Goal: Task Accomplishment & Management: Use online tool/utility

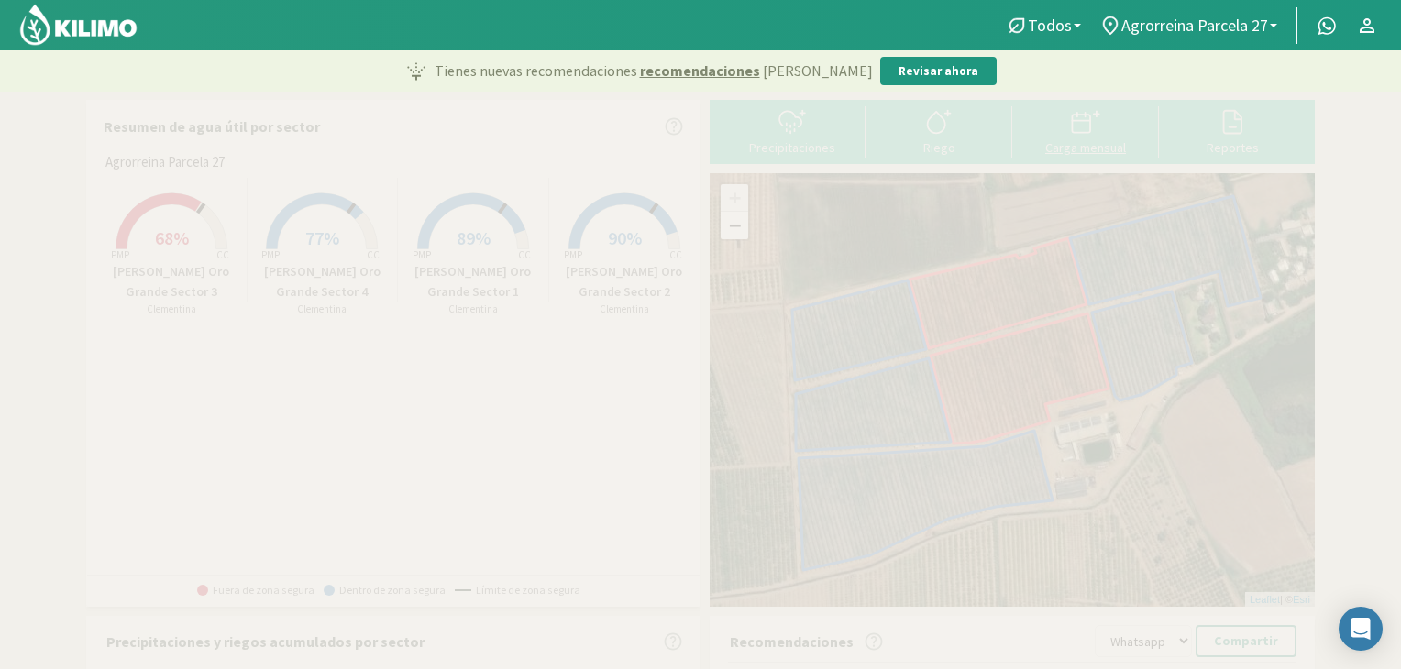
click at [1067, 144] on div "Carga mensual" at bounding box center [1086, 147] width 136 height 13
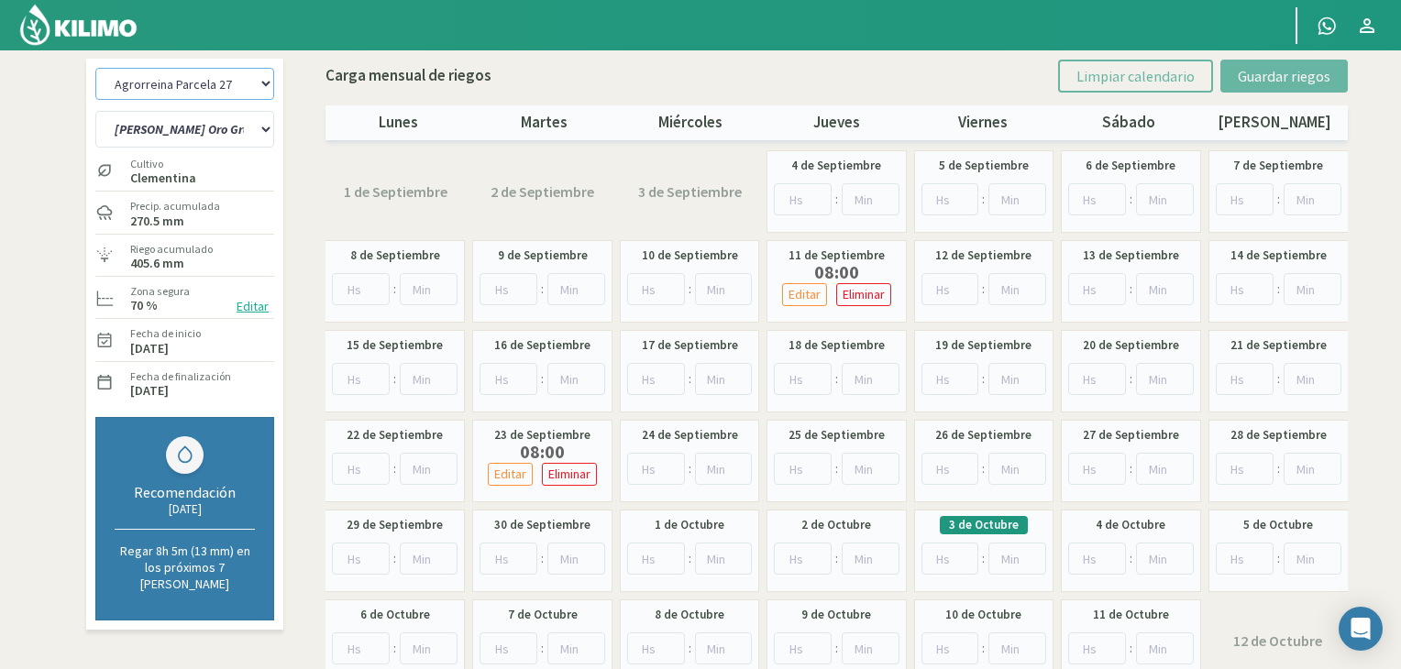
click at [238, 85] on select "Agrorreina Parcela 27 Agrorreina Parcela 42 [GEOGRAPHIC_DATA] 44 Agrorreina Par…" at bounding box center [184, 84] width 179 height 32
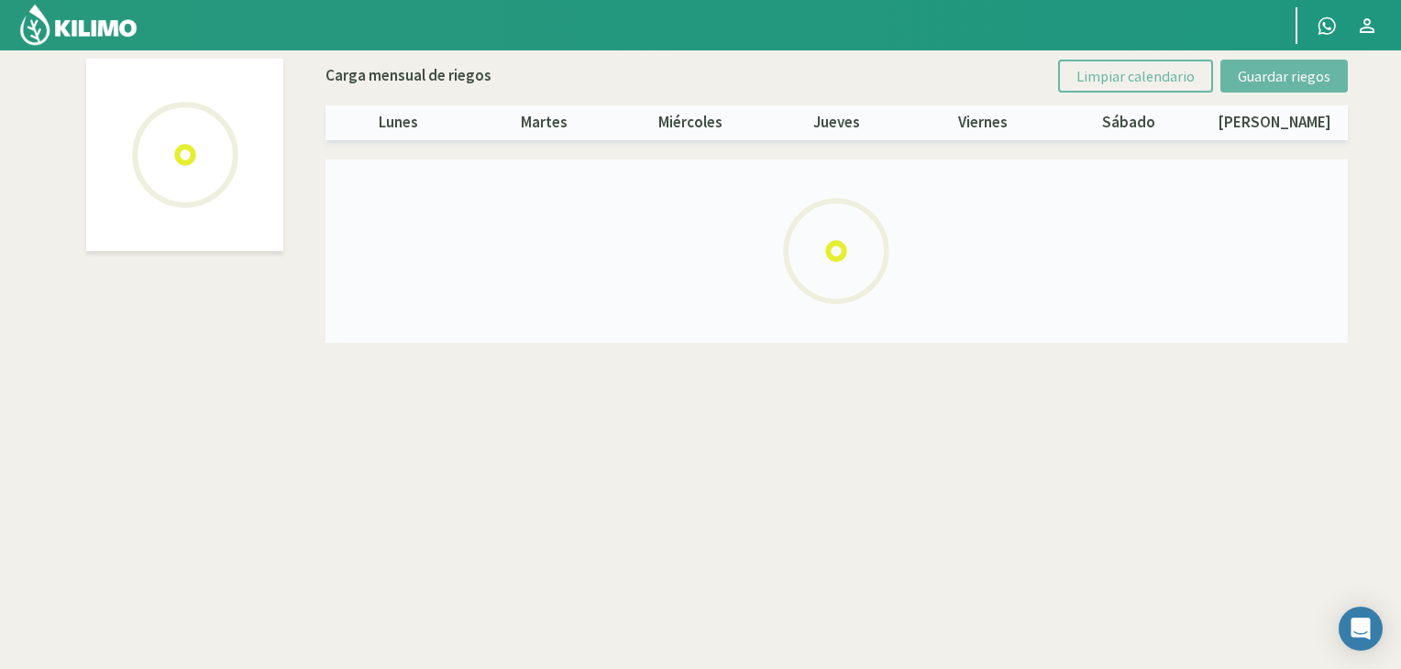
select select "3: Object"
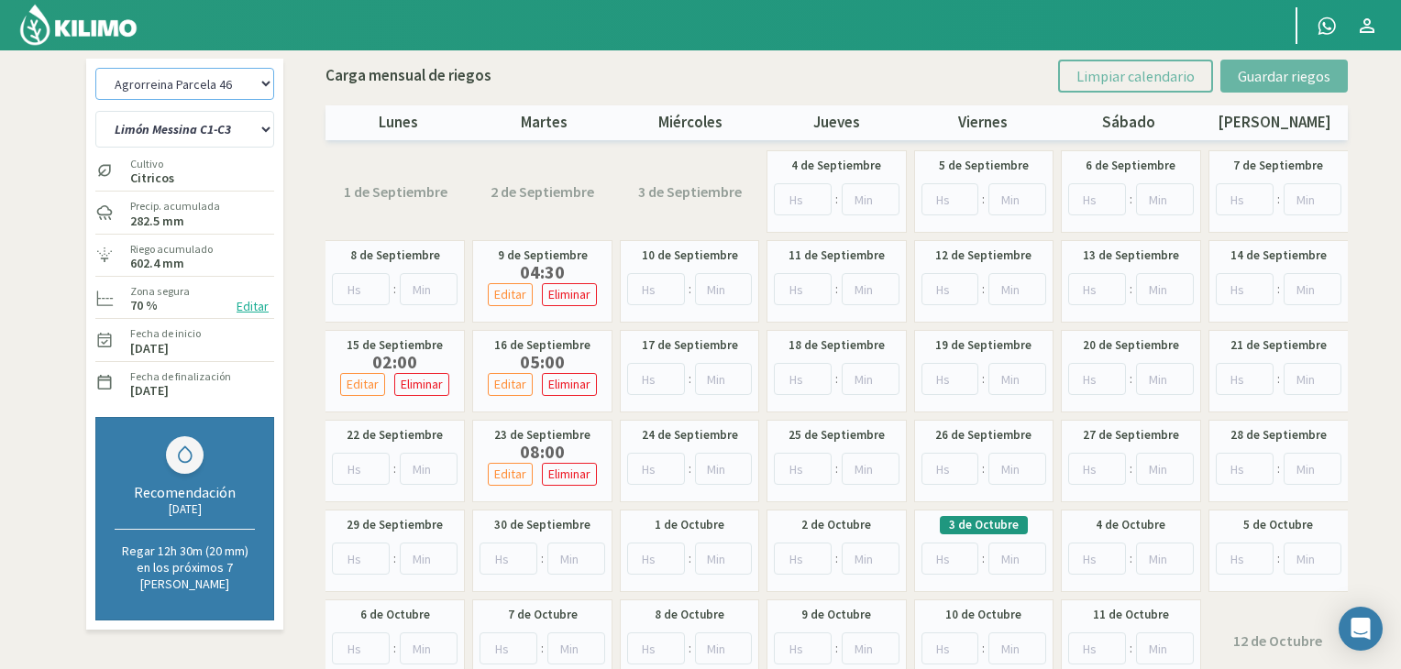
drag, startPoint x: 258, startPoint y: 74, endPoint x: 252, endPoint y: 96, distance: 22.7
click at [258, 74] on select "Agrorreina Parcela 27 Agrorreina Parcela 42 [GEOGRAPHIC_DATA] 44 Agrorreina Par…" at bounding box center [184, 84] width 179 height 32
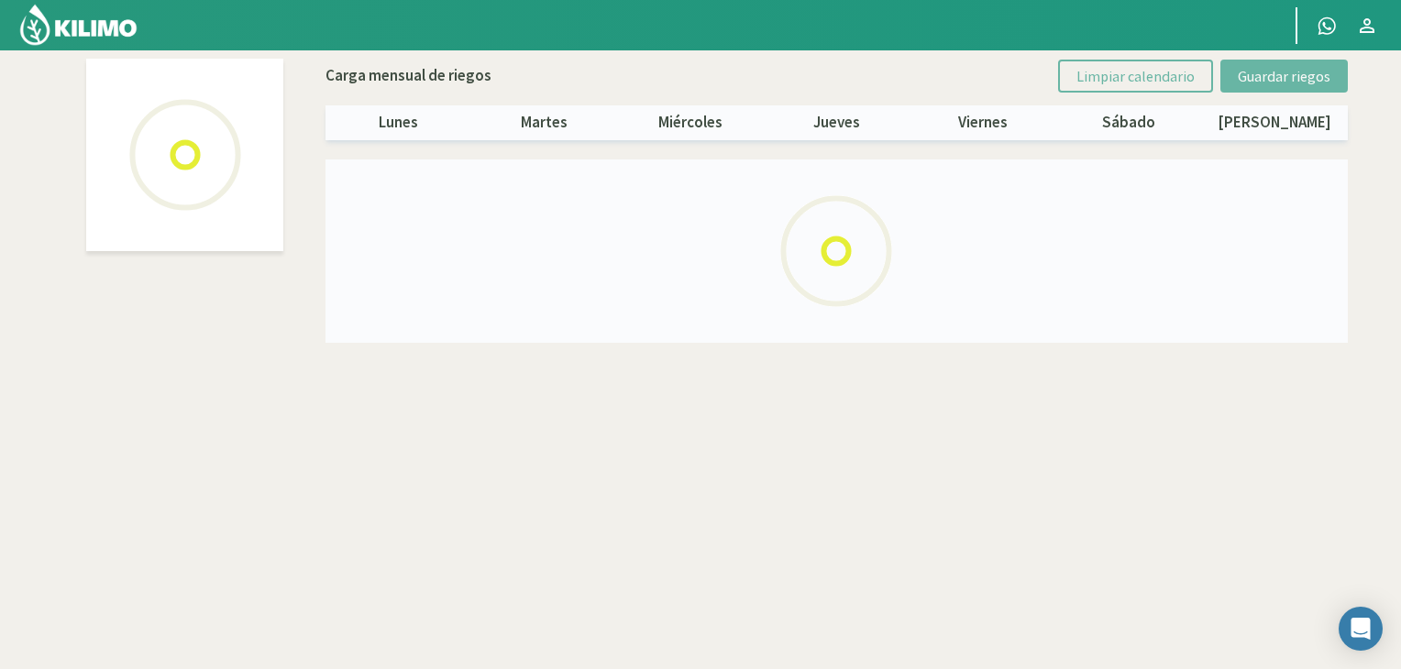
select select "5: Object"
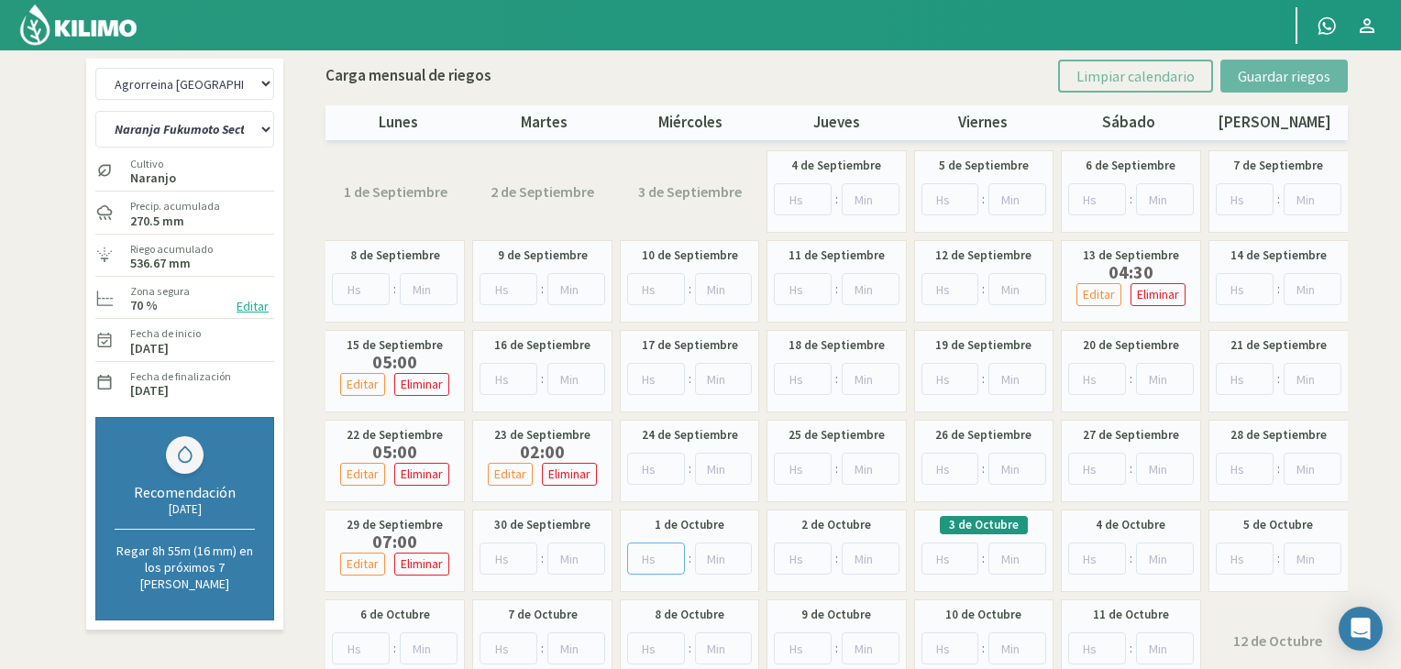
click at [663, 560] on input "number" at bounding box center [656, 559] width 58 height 32
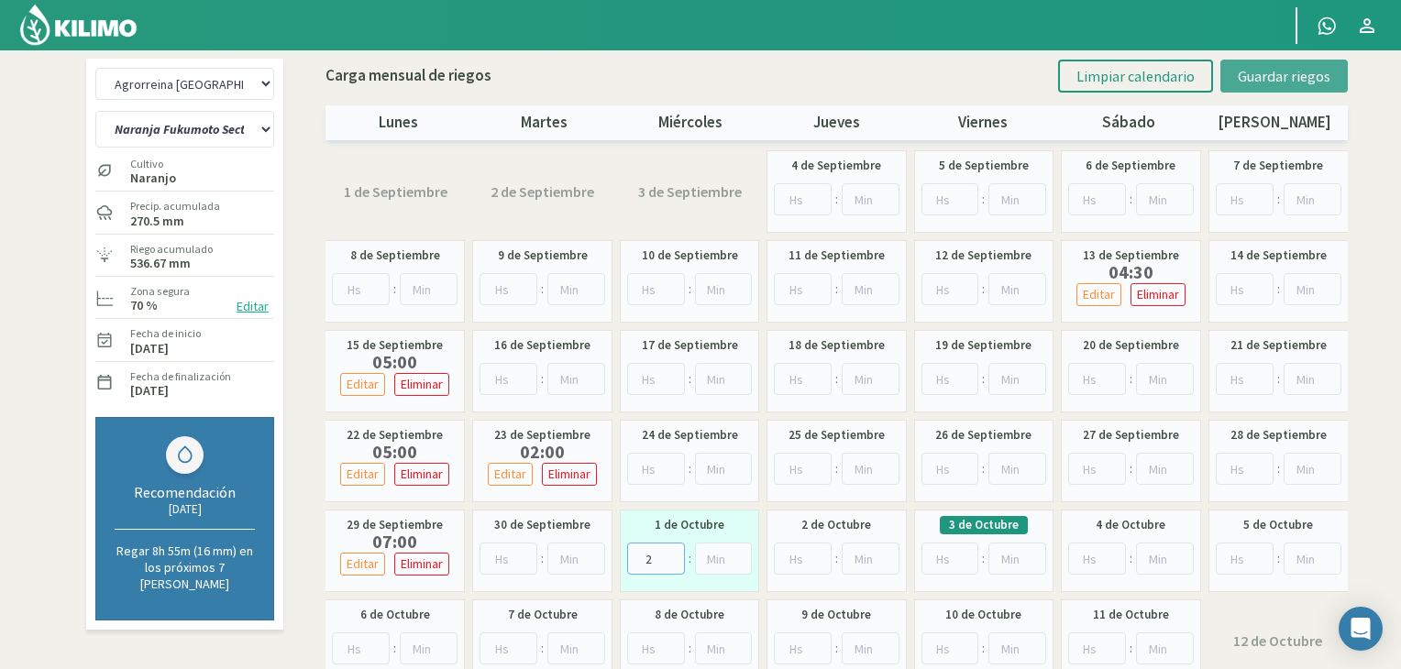
type input "2"
click at [1258, 88] on button "Guardar riegos" at bounding box center [1283, 76] width 127 height 33
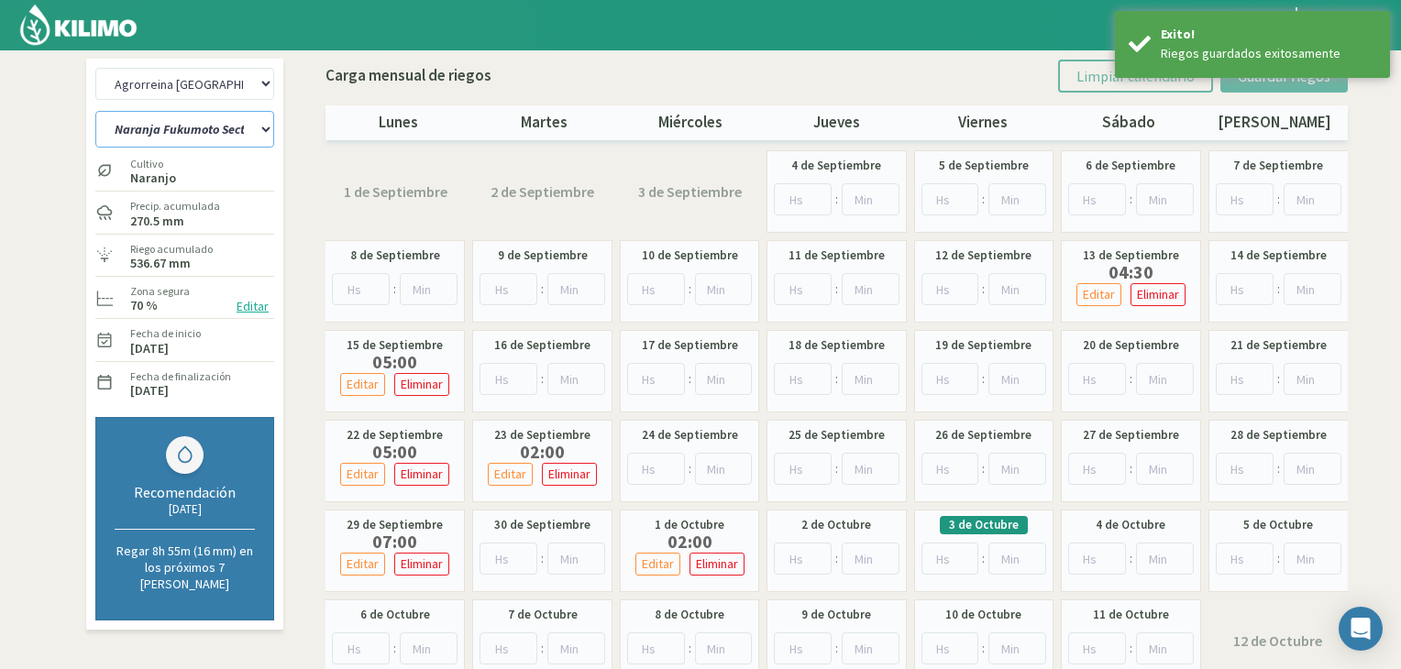
click at [240, 129] on select "Naranja [PERSON_NAME] Sector 1 Naranja [GEOGRAPHIC_DATA] Sector 2 [GEOGRAPHIC_D…" at bounding box center [184, 129] width 179 height 37
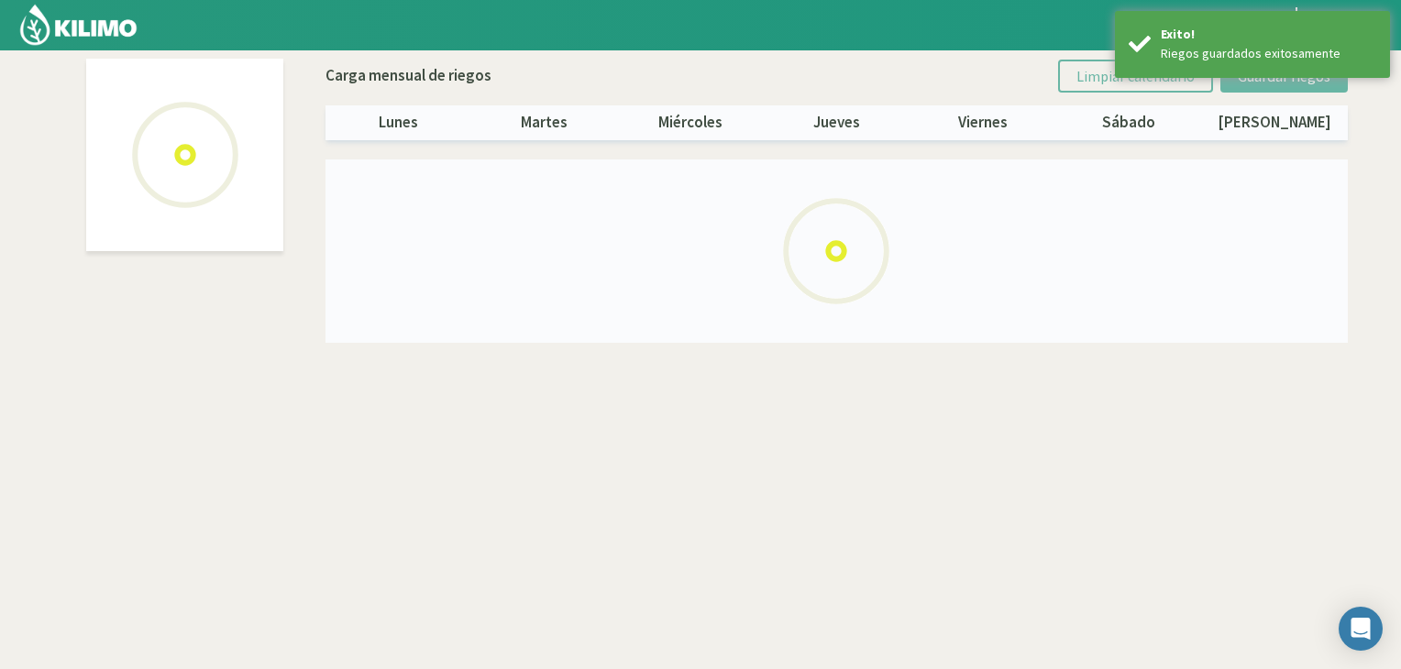
select select "5: Object"
select select "1: Object"
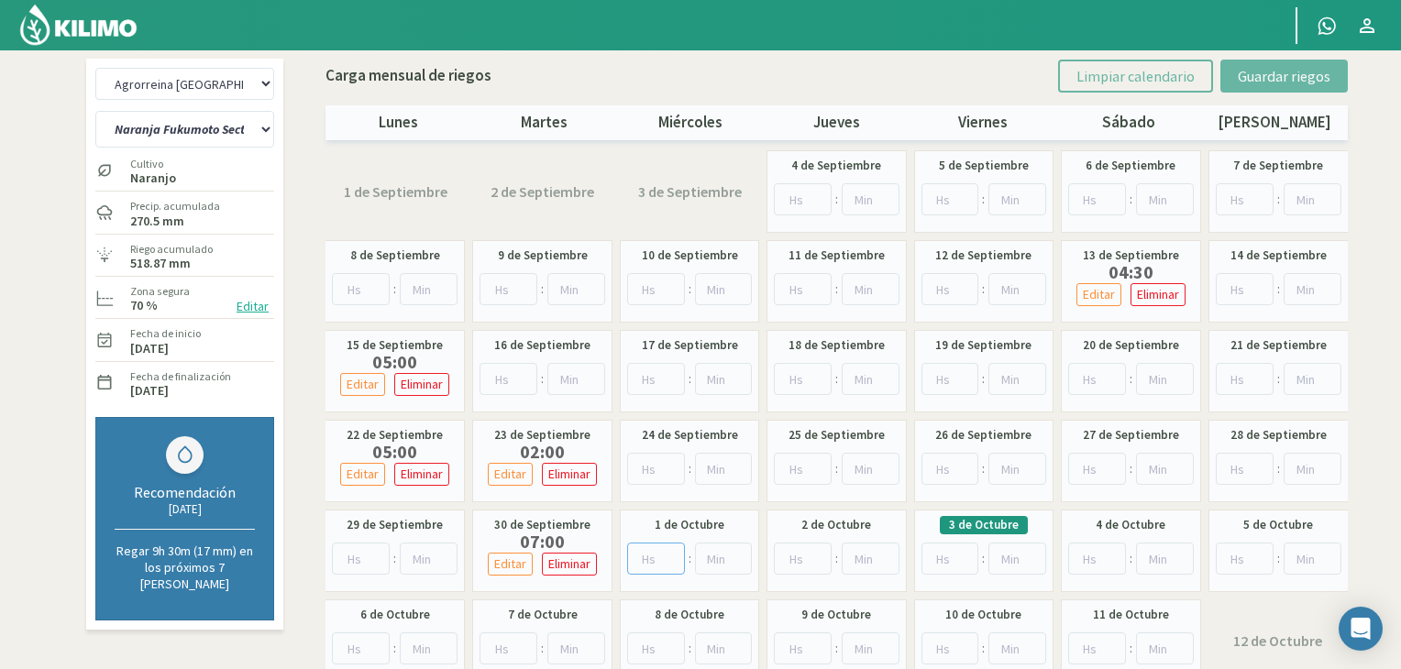
click at [653, 562] on input "number" at bounding box center [656, 559] width 58 height 32
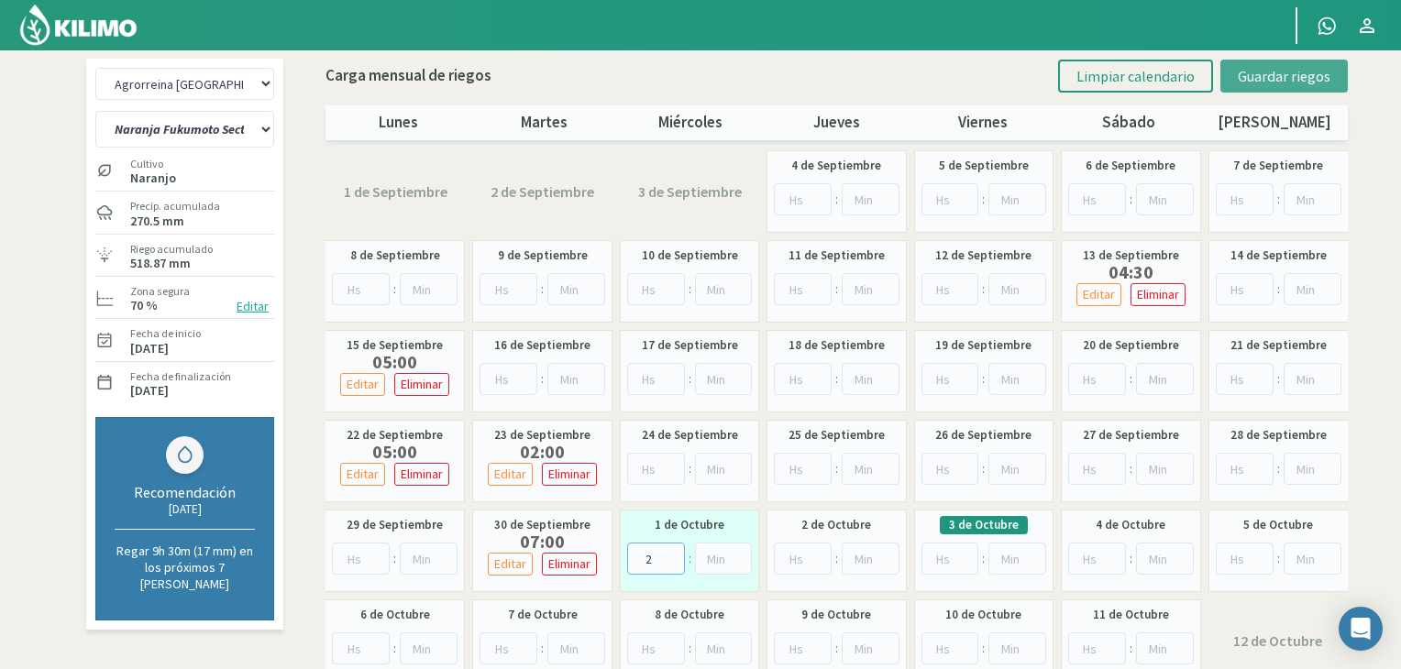
type input "2"
click at [1272, 83] on span "Guardar riegos" at bounding box center [1284, 76] width 93 height 18
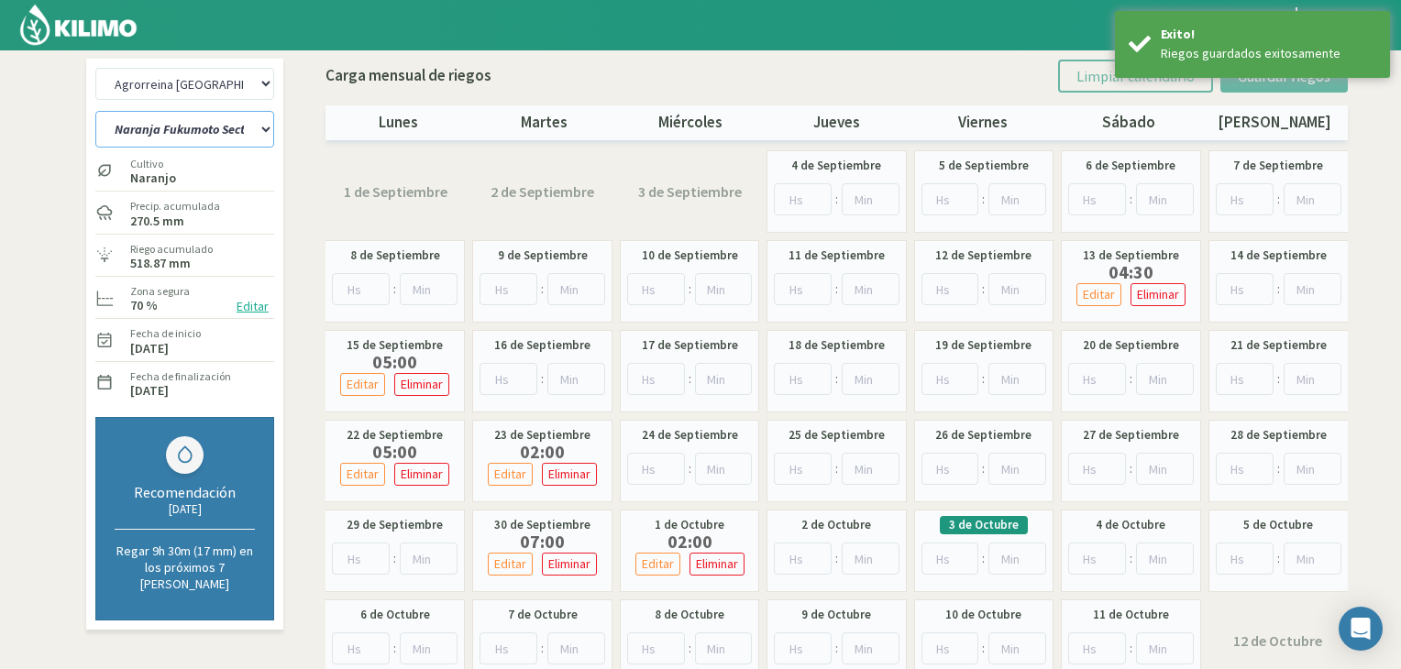
click at [254, 130] on select "Naranja [PERSON_NAME] Sector 1 Naranja [GEOGRAPHIC_DATA] Sector 2 [GEOGRAPHIC_D…" at bounding box center [184, 129] width 179 height 37
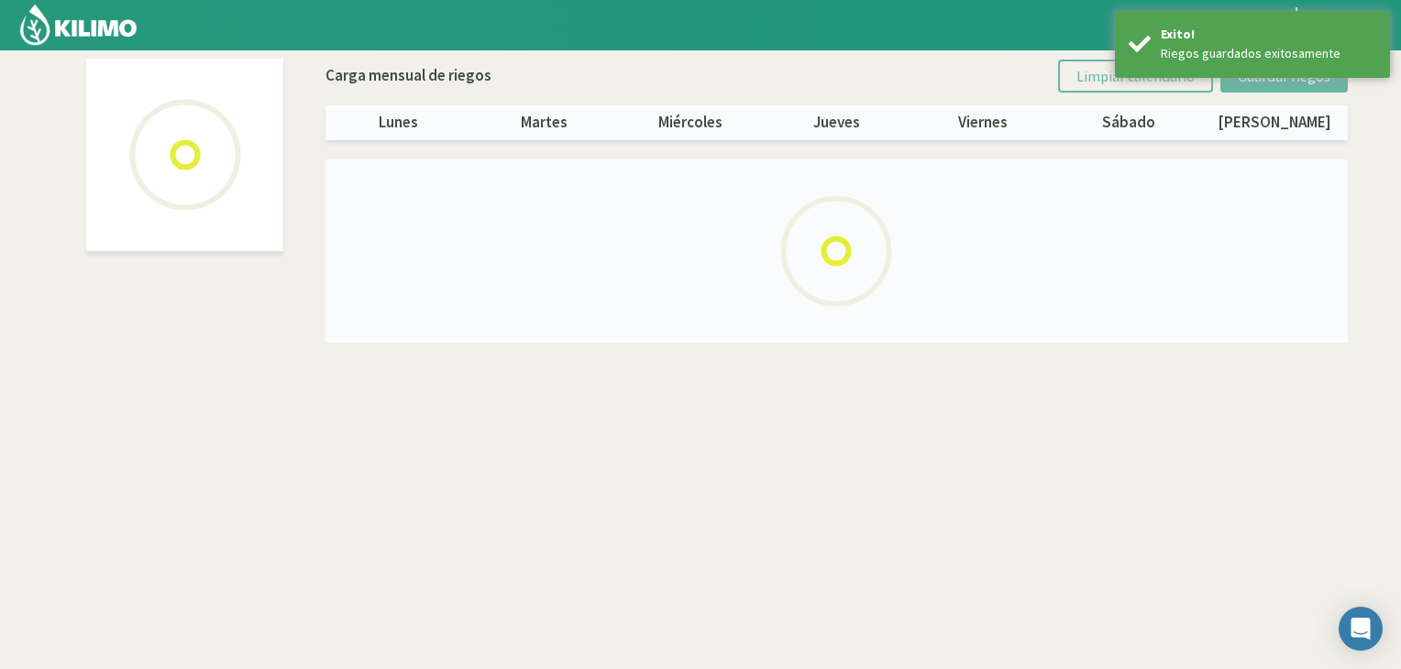
select select "5: Object"
select select "2: Object"
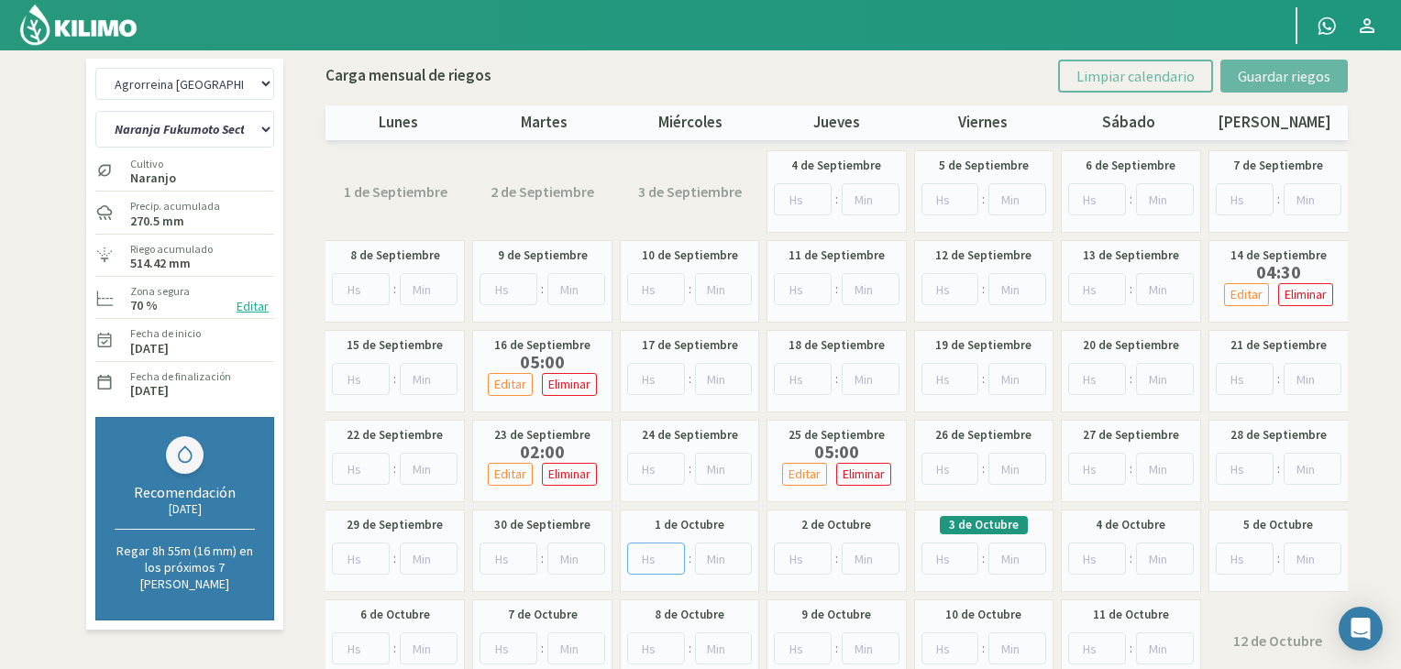
click at [640, 547] on input "number" at bounding box center [656, 559] width 58 height 32
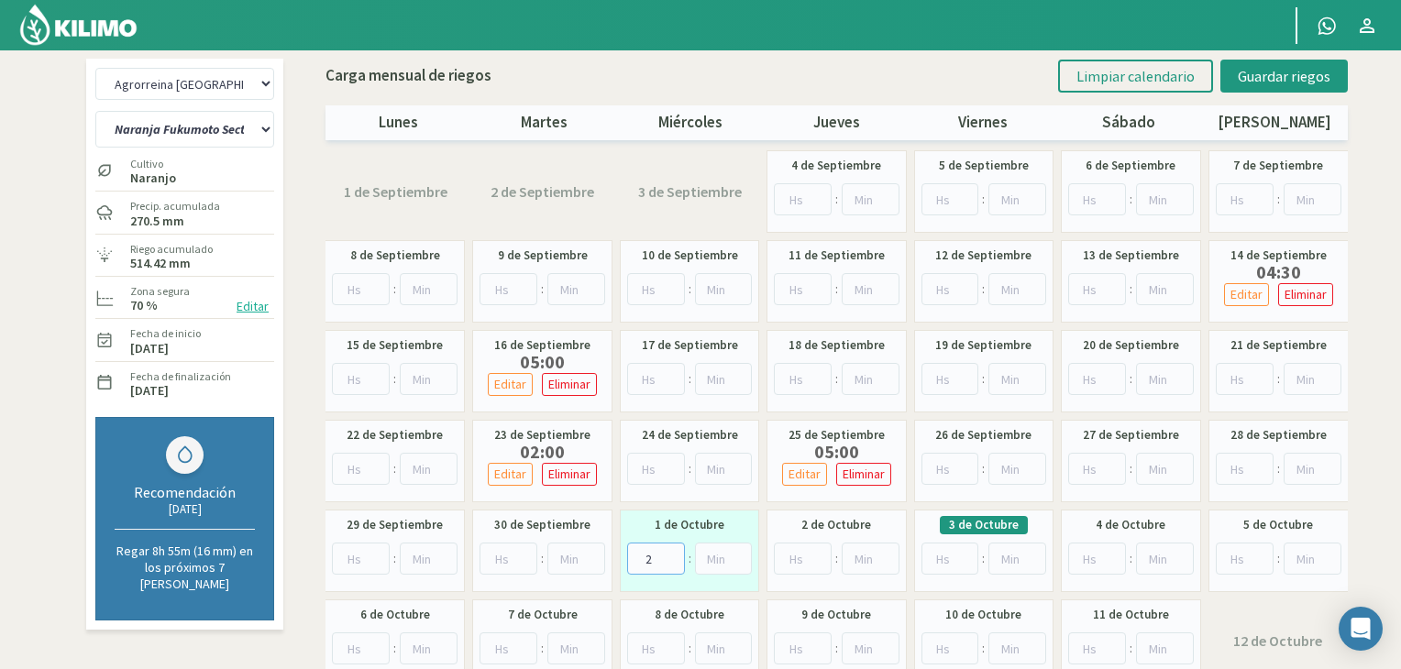
type input "2"
click at [794, 552] on input "number" at bounding box center [803, 559] width 58 height 32
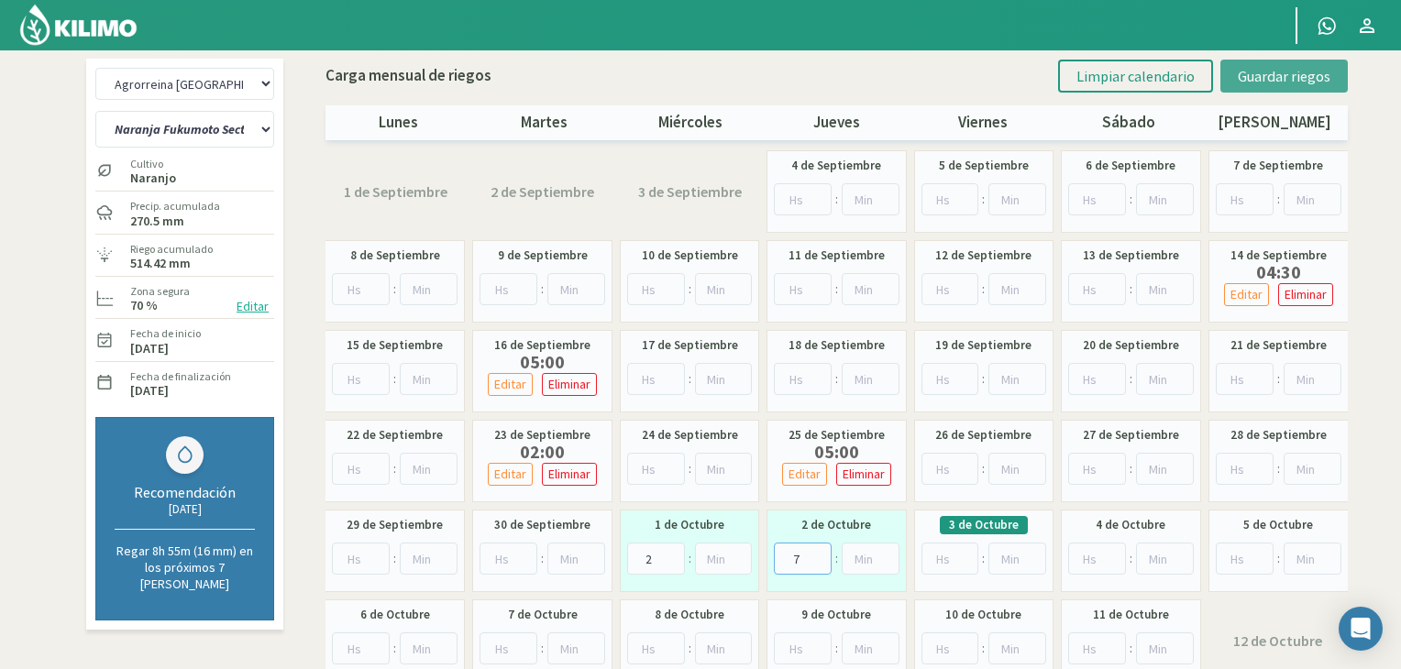
type input "7"
drag, startPoint x: 1283, startPoint y: 67, endPoint x: 1261, endPoint y: 73, distance: 22.9
click at [1282, 67] on span "Guardar riegos" at bounding box center [1284, 76] width 93 height 18
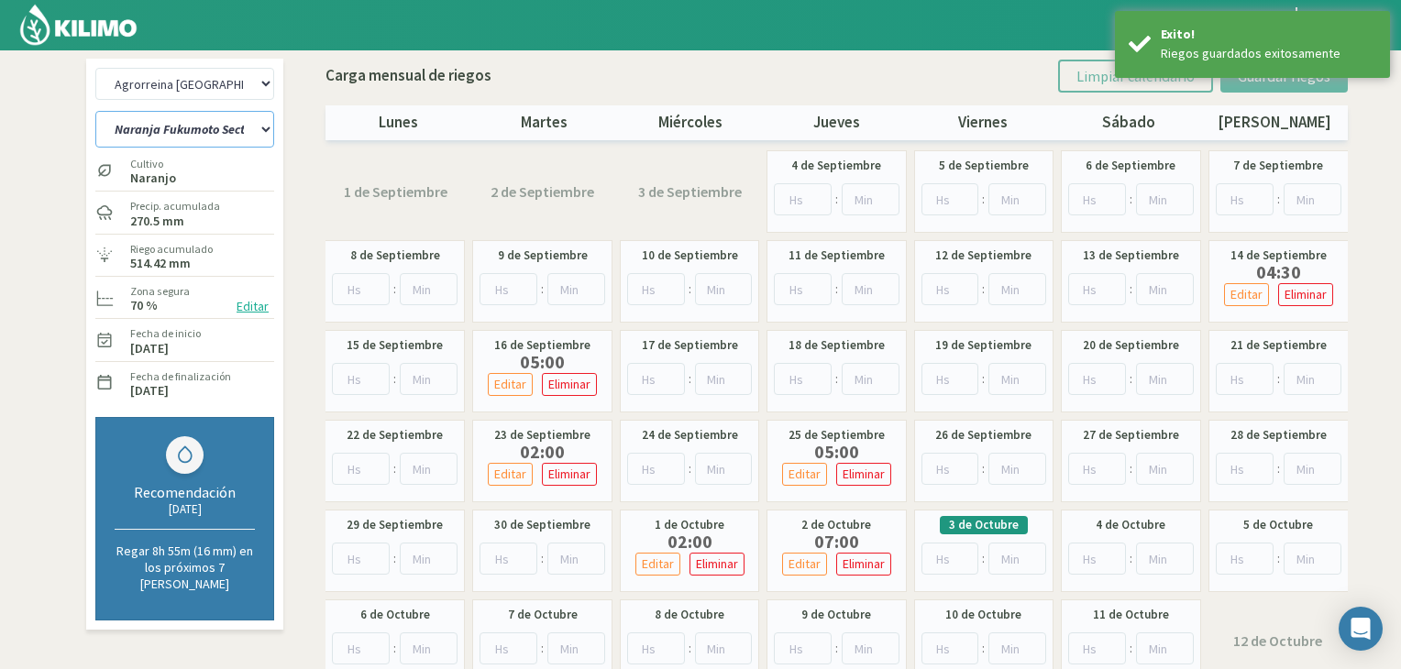
click at [266, 130] on select "Naranja [PERSON_NAME] Sector 1 Naranja [GEOGRAPHIC_DATA] Sector 2 [GEOGRAPHIC_D…" at bounding box center [184, 129] width 179 height 37
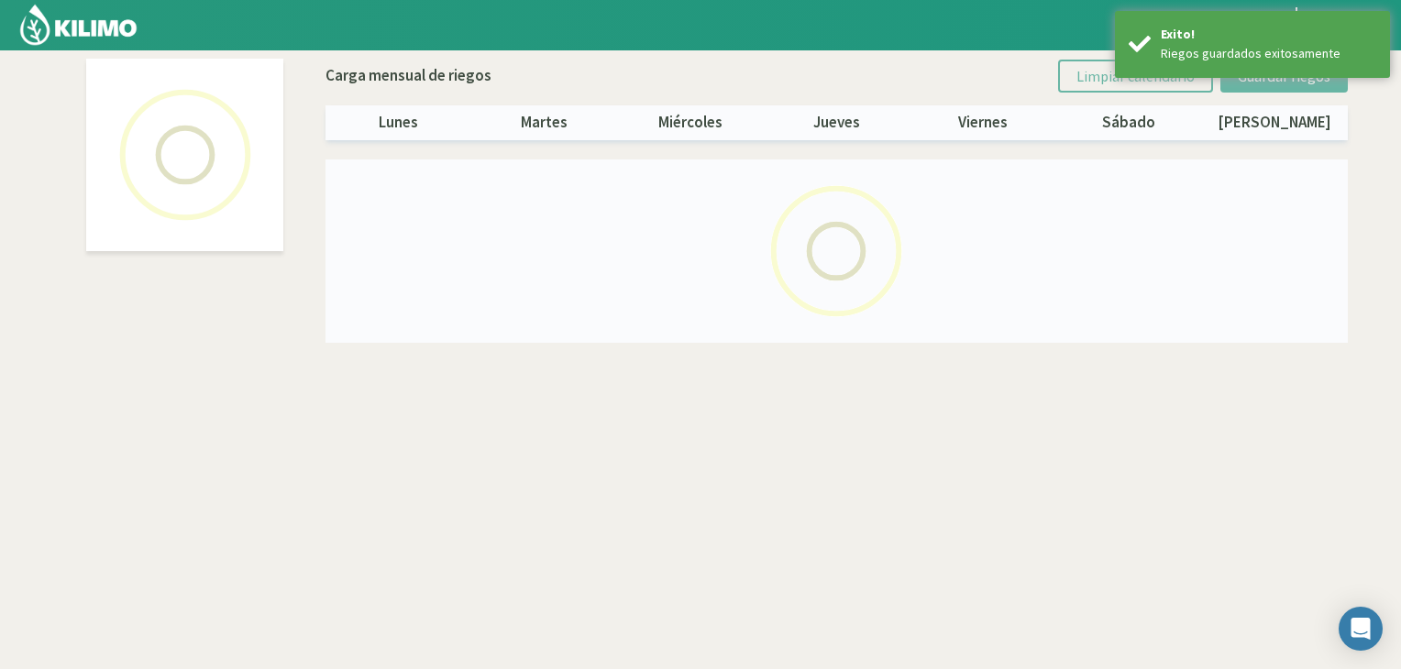
select select "5: Object"
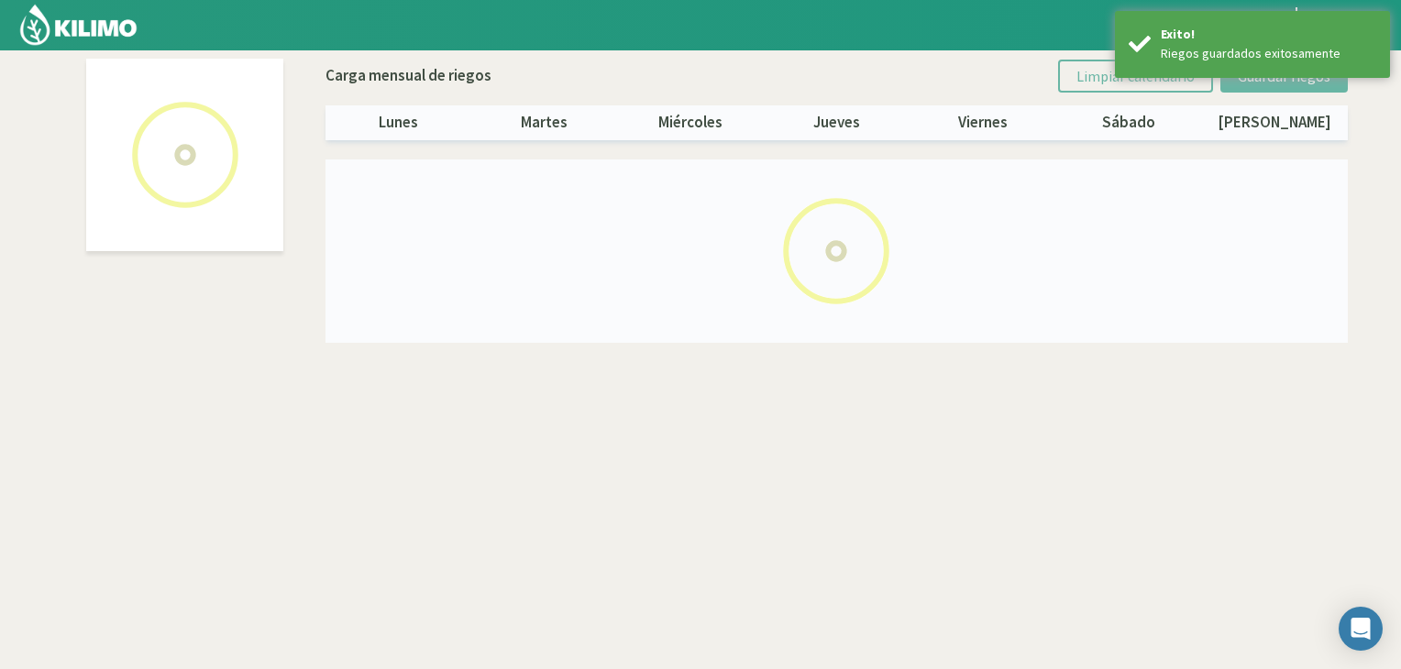
select select "3: Object"
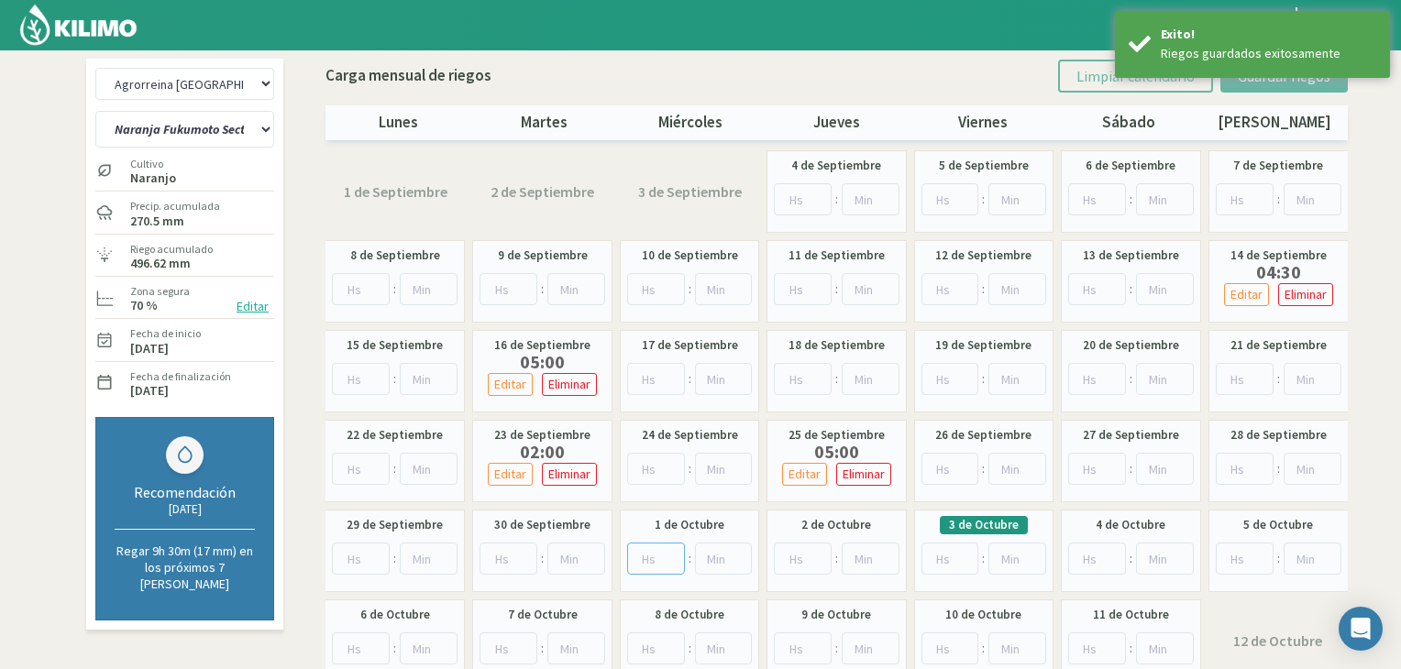
click at [653, 558] on input "number" at bounding box center [656, 559] width 58 height 32
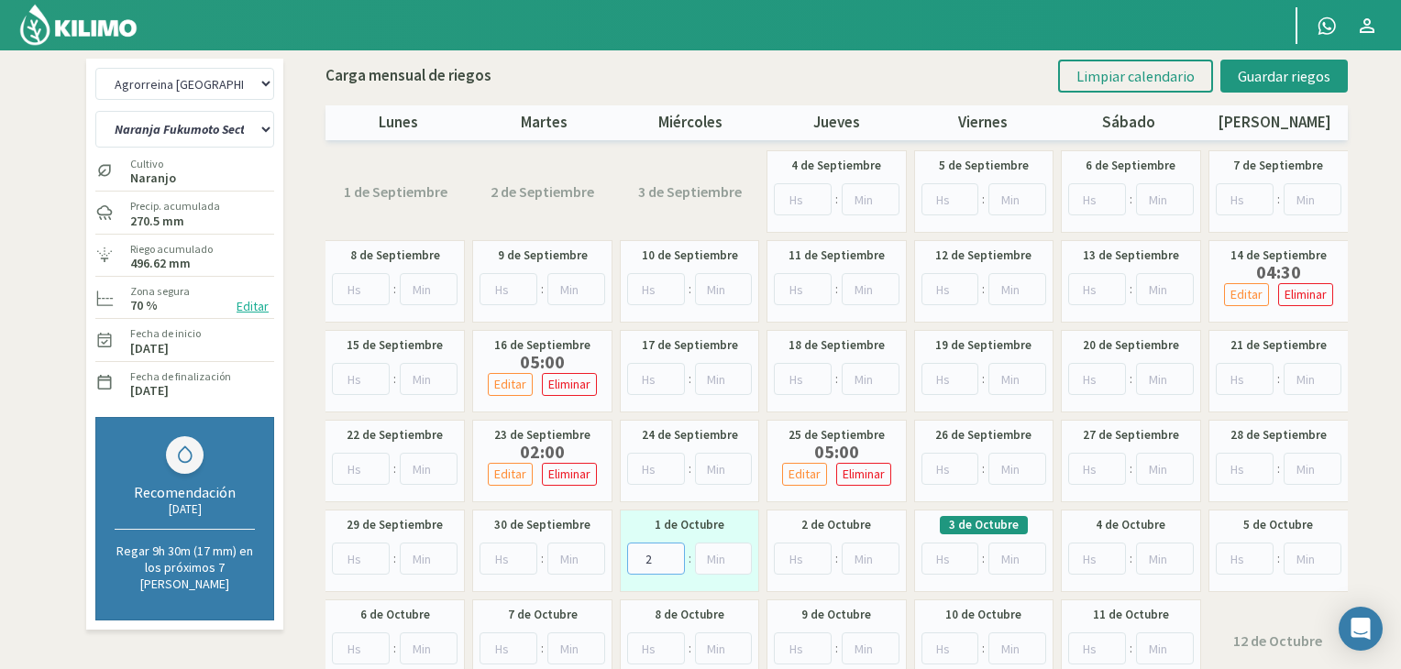
type input "2"
click at [930, 559] on input "number" at bounding box center [950, 559] width 58 height 32
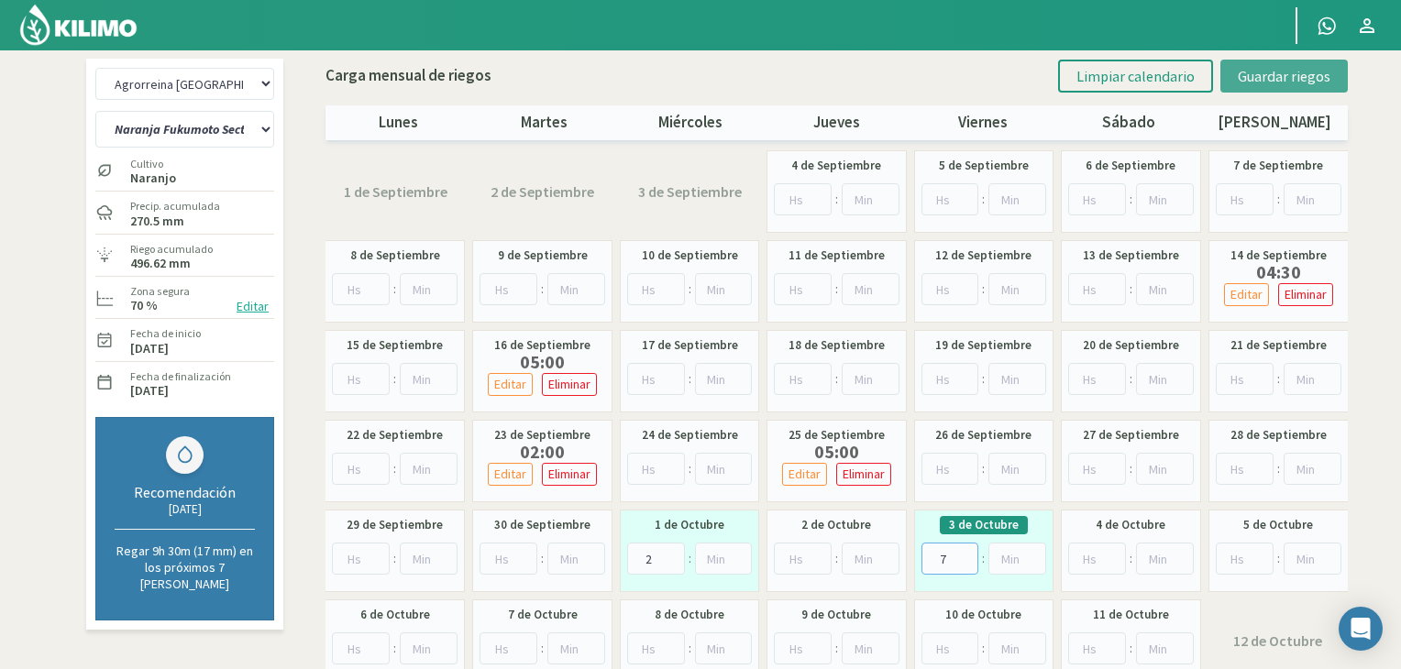
type input "7"
click at [1257, 87] on button "Guardar riegos" at bounding box center [1283, 76] width 127 height 33
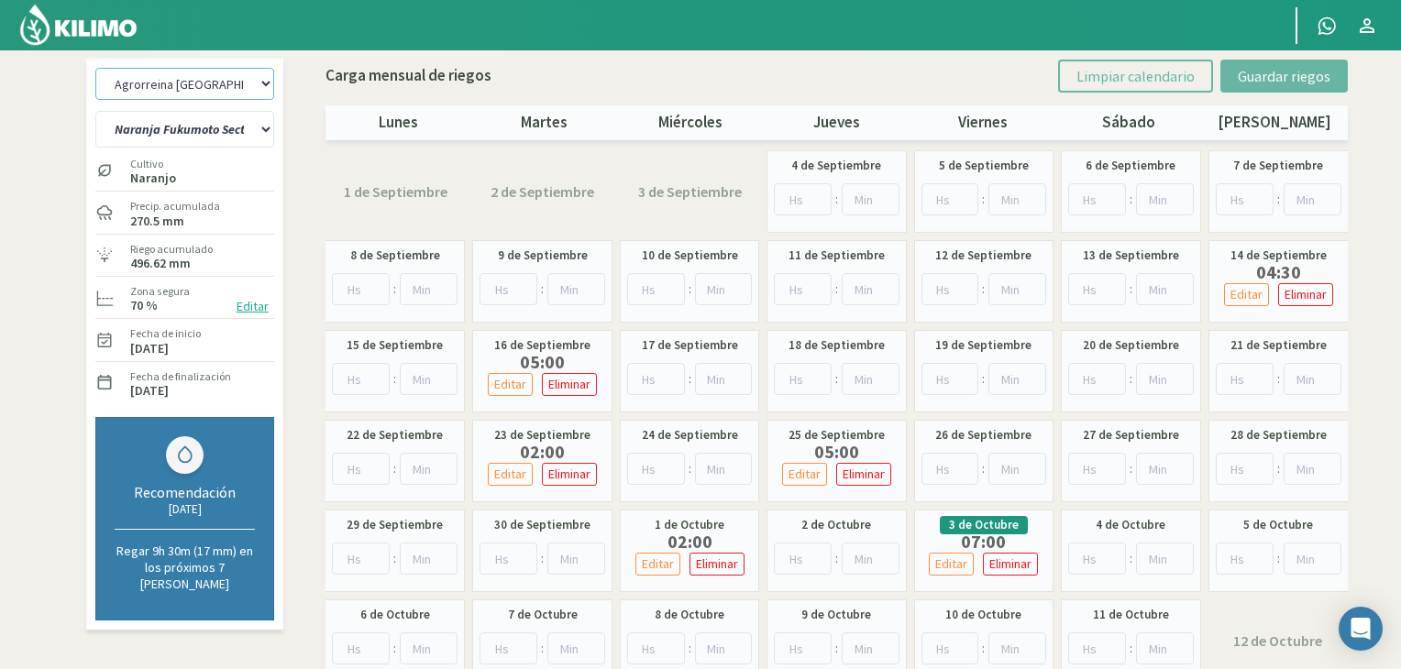
click at [253, 97] on select "Agrorreina Parcela 27 Agrorreina Parcela 42 [GEOGRAPHIC_DATA] 44 Agrorreina Par…" at bounding box center [184, 84] width 179 height 32
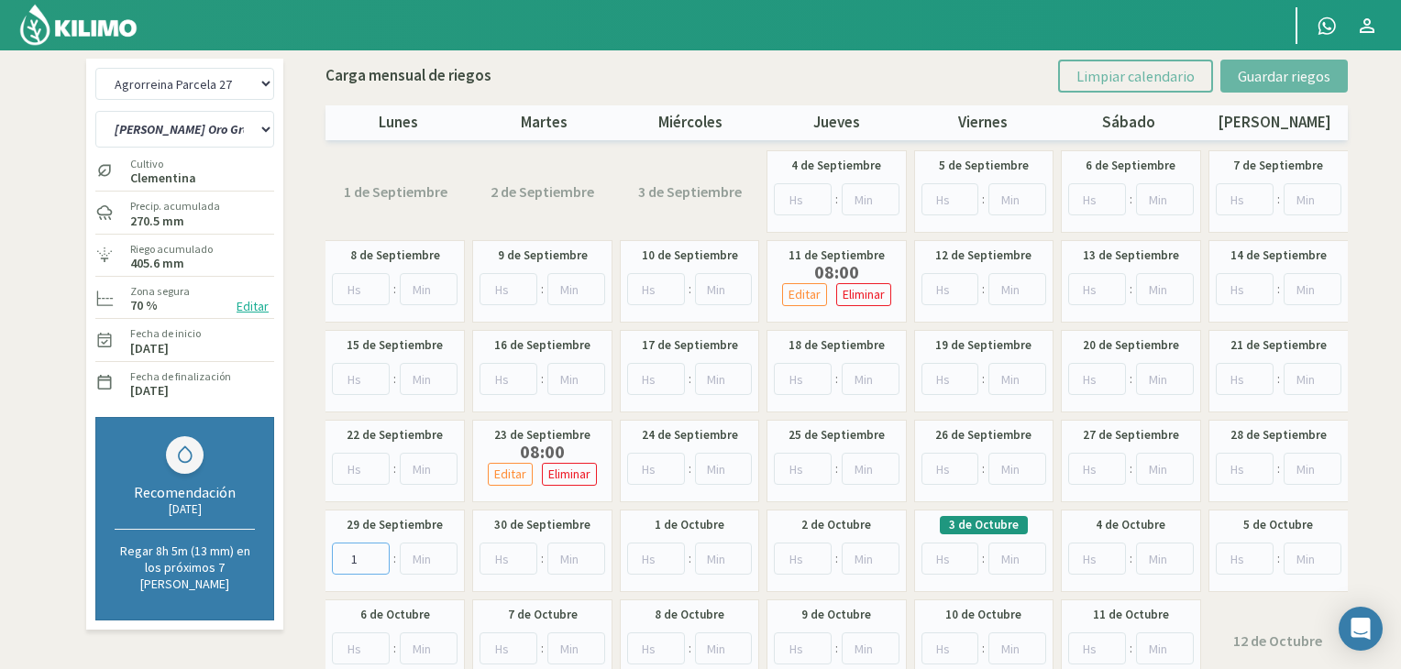
type input "1"
click at [372, 551] on input "1" at bounding box center [361, 559] width 58 height 32
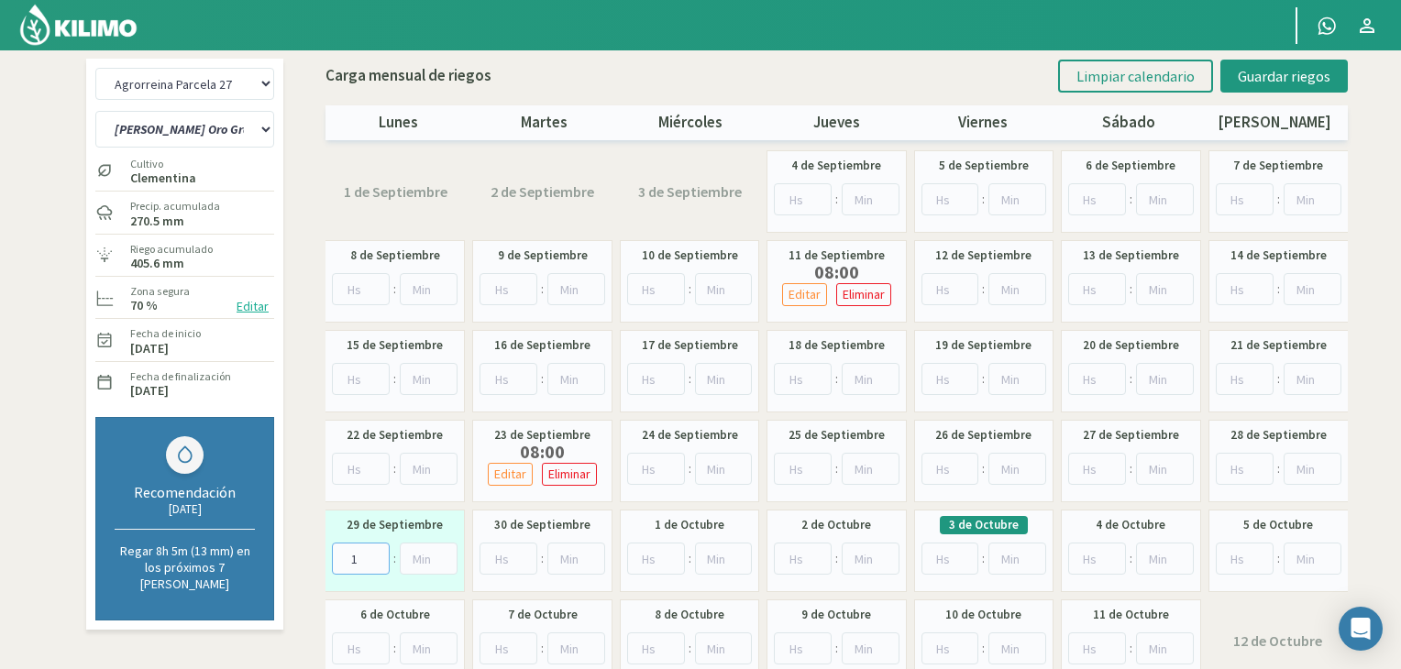
drag, startPoint x: 361, startPoint y: 557, endPoint x: 298, endPoint y: 535, distance: 67.0
click at [298, 535] on div "Agrorreina Parcela 27 Agrorreina Parcela 42 [GEOGRAPHIC_DATA] 44 [GEOGRAPHIC_DA…" at bounding box center [701, 375] width 1238 height 633
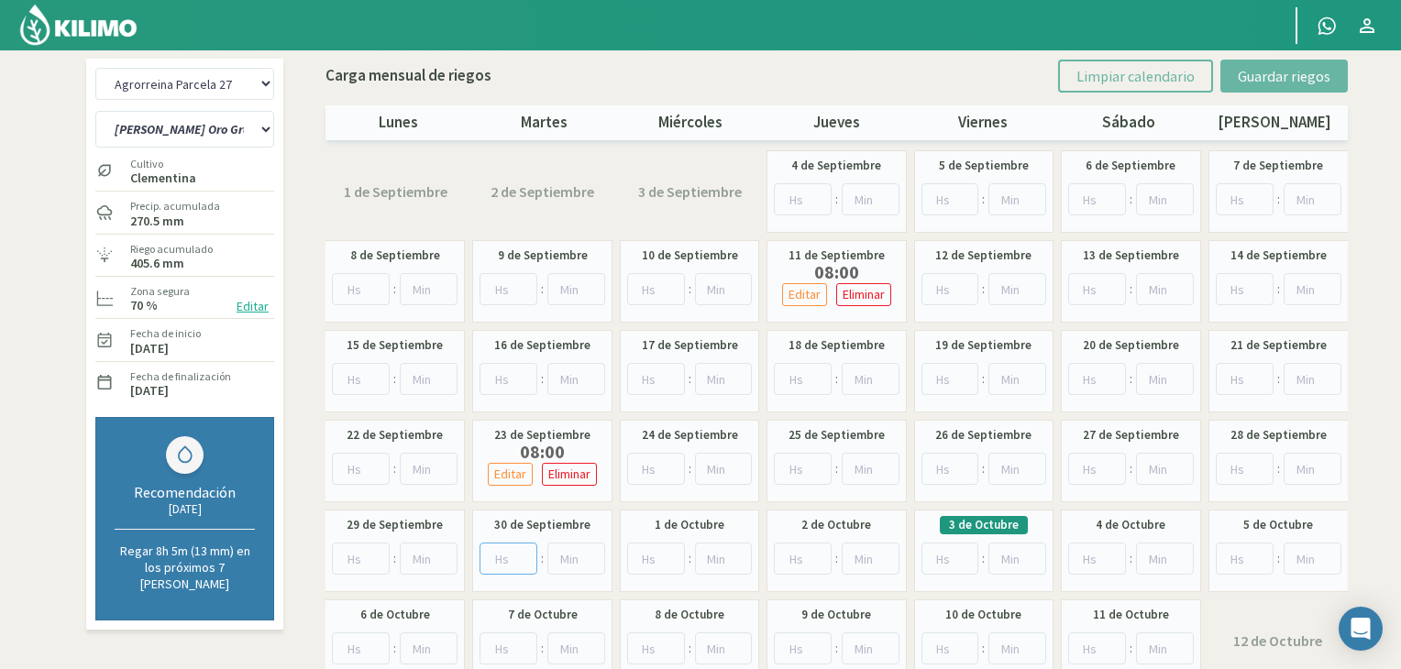
click at [502, 567] on input "number" at bounding box center [508, 559] width 58 height 32
type input "1"
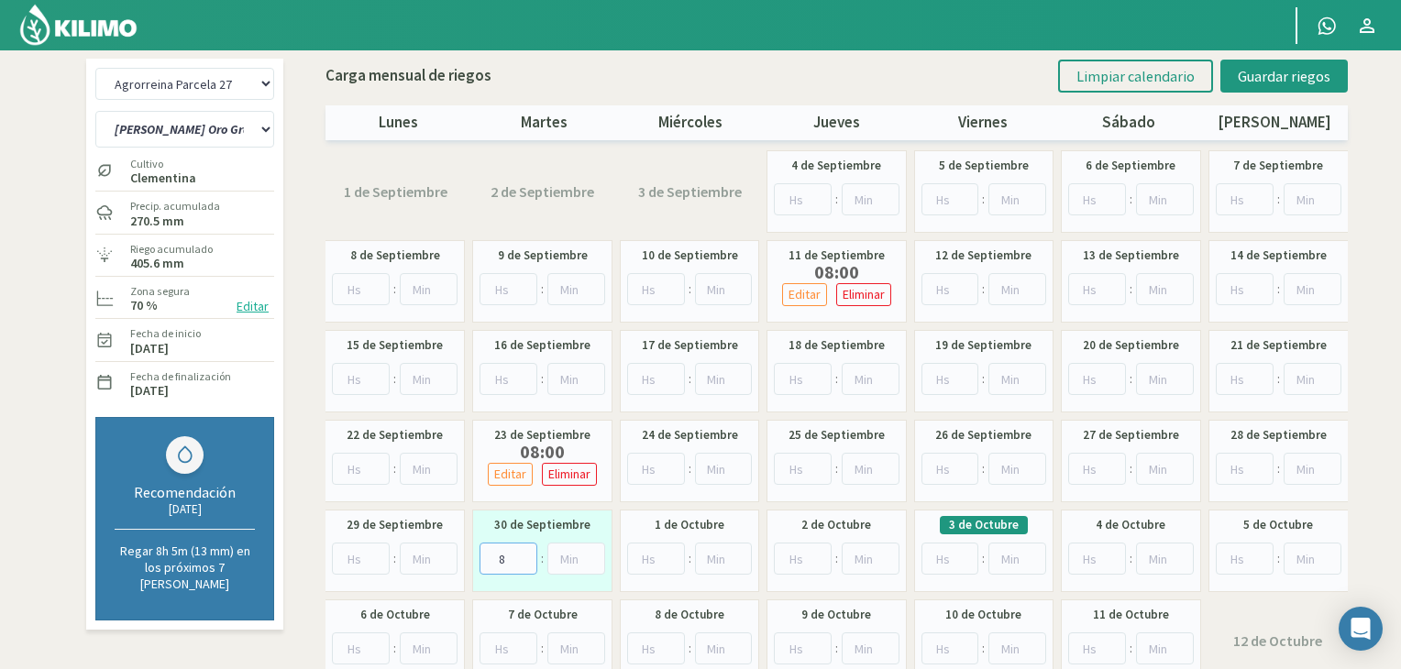
type input "8"
type input "30"
click at [953, 556] on input "number" at bounding box center [950, 559] width 58 height 32
type input "2"
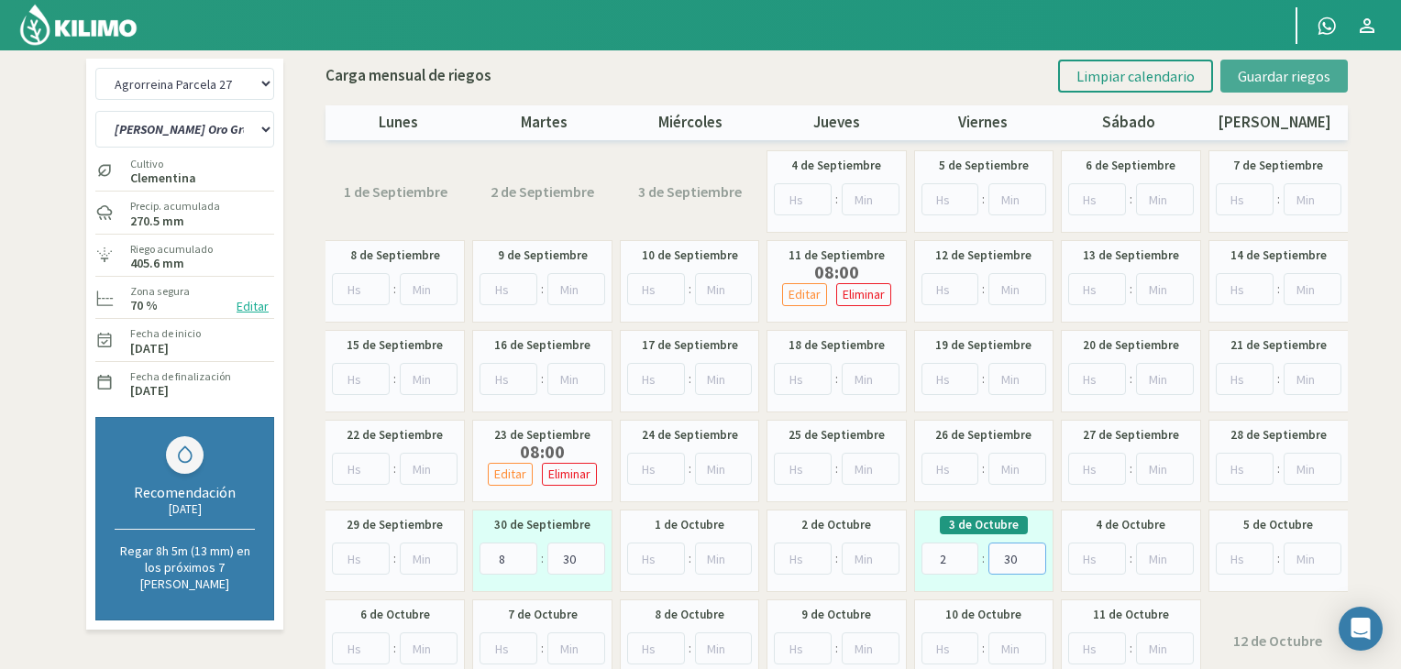
type input "30"
click at [1271, 82] on span "Guardar riegos" at bounding box center [1284, 76] width 93 height 18
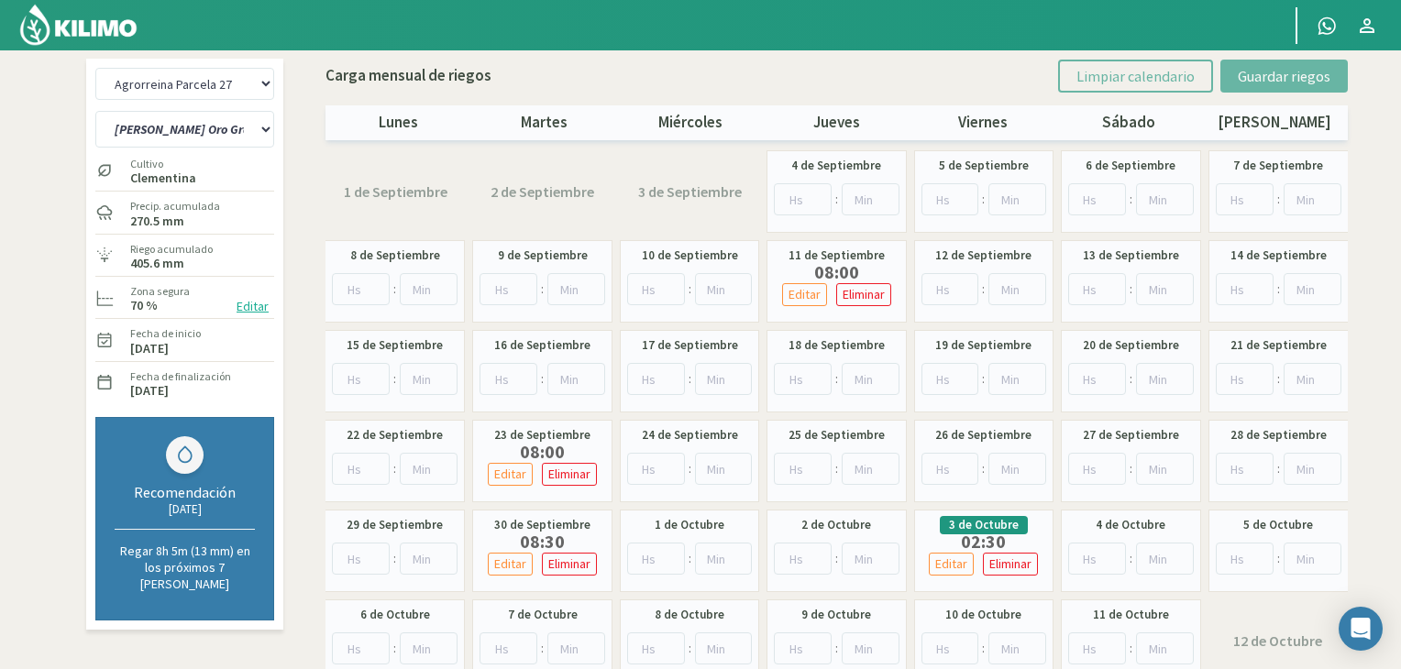
click at [981, 576] on delete-activity-button "Eliminar" at bounding box center [1010, 564] width 64 height 32
click at [962, 561] on p "Editar" at bounding box center [951, 564] width 32 height 21
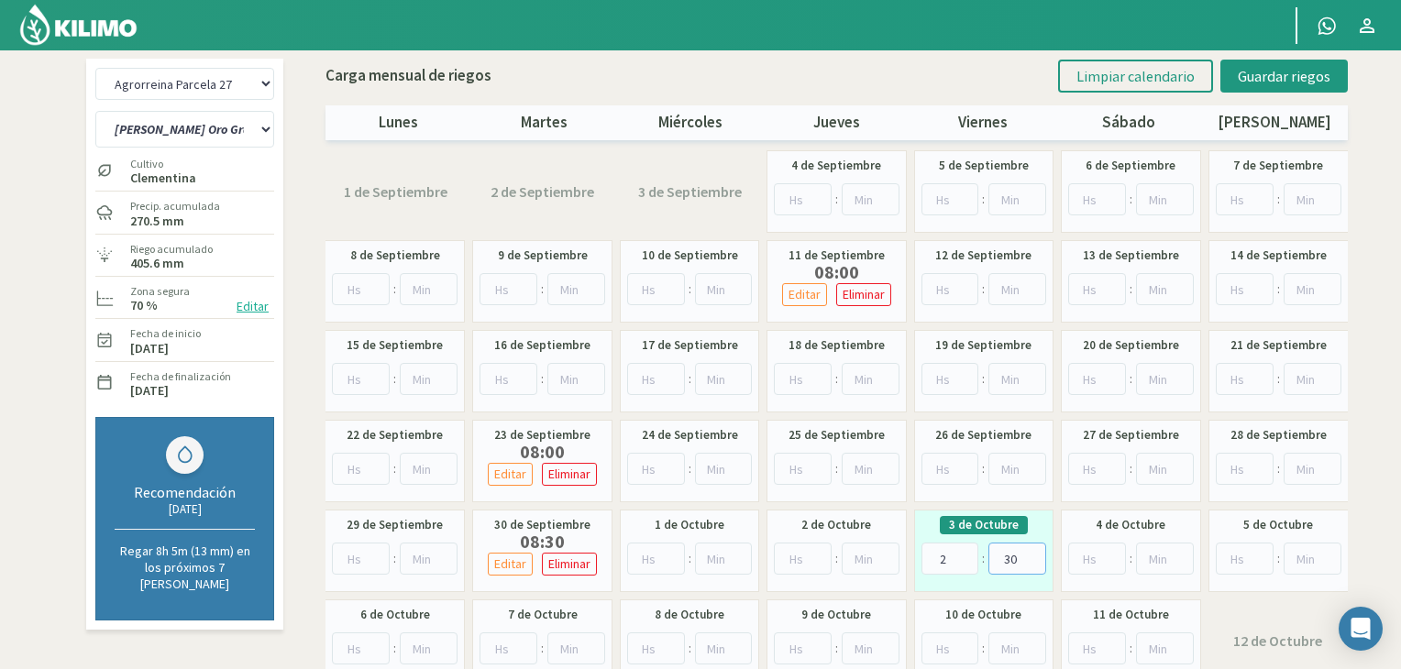
click at [1021, 558] on input "30" at bounding box center [1017, 559] width 58 height 32
type input "3"
click at [1052, 444] on div "26 de Septiembre :" at bounding box center [983, 461] width 139 height 83
